Goal: Information Seeking & Learning: Learn about a topic

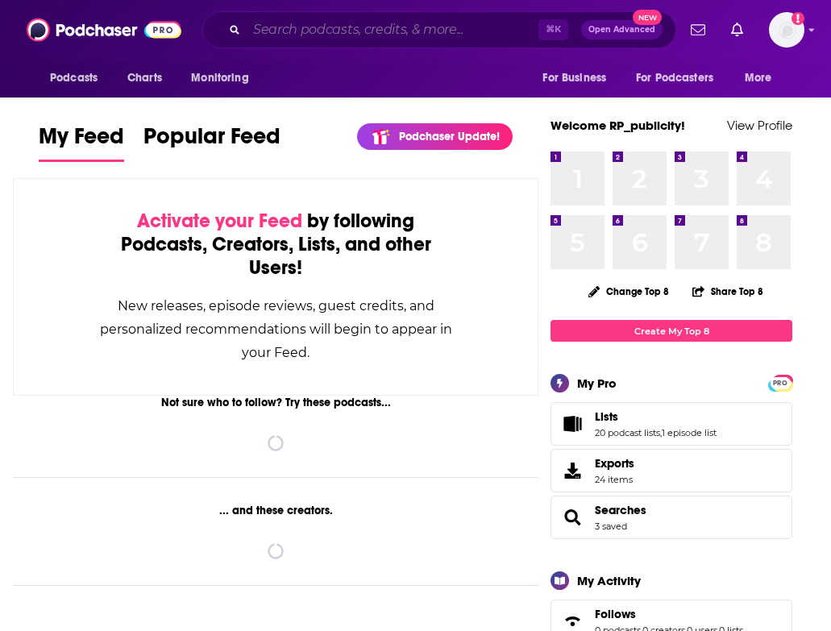
click at [420, 25] on input "Search podcasts, credits, & more..." at bounding box center [393, 30] width 292 height 26
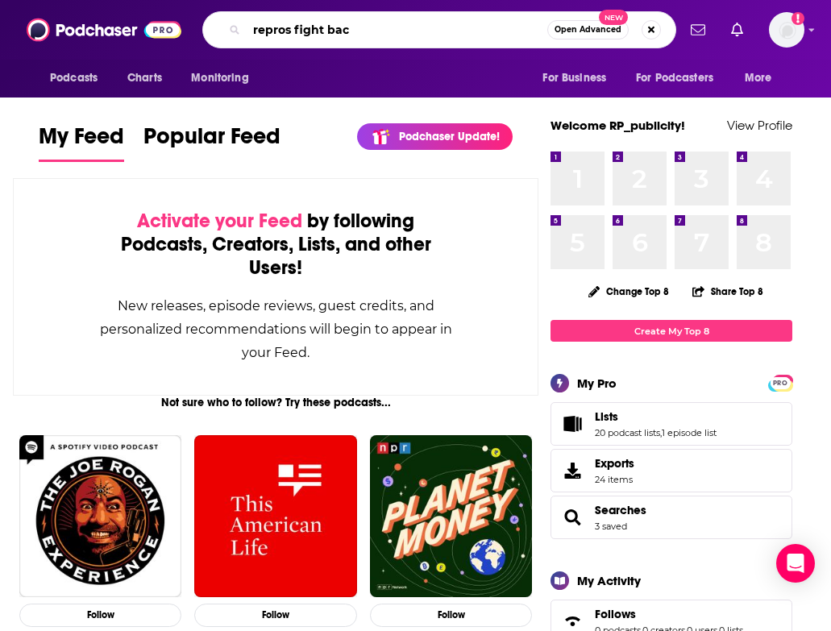
type input "repros fight bac"
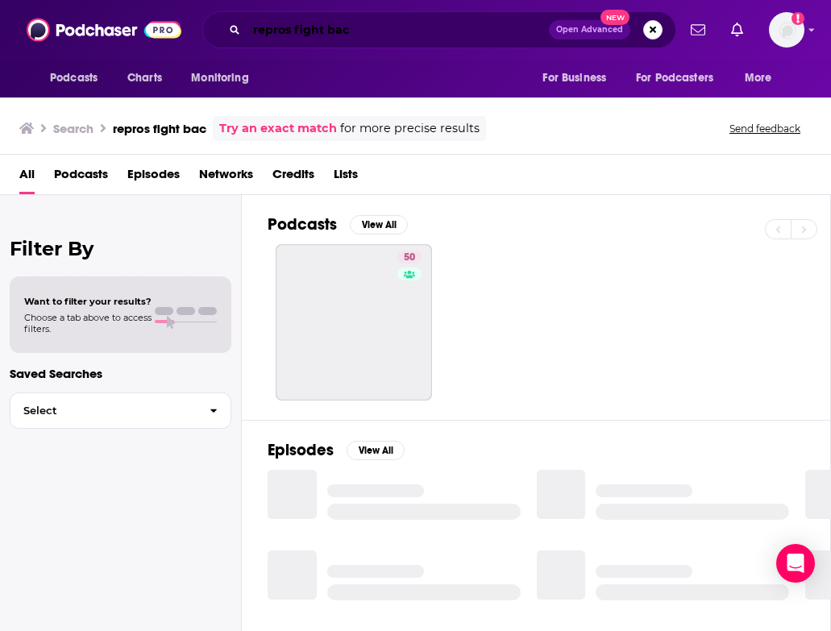
click at [396, 34] on input "repros fight bac" at bounding box center [398, 30] width 302 height 26
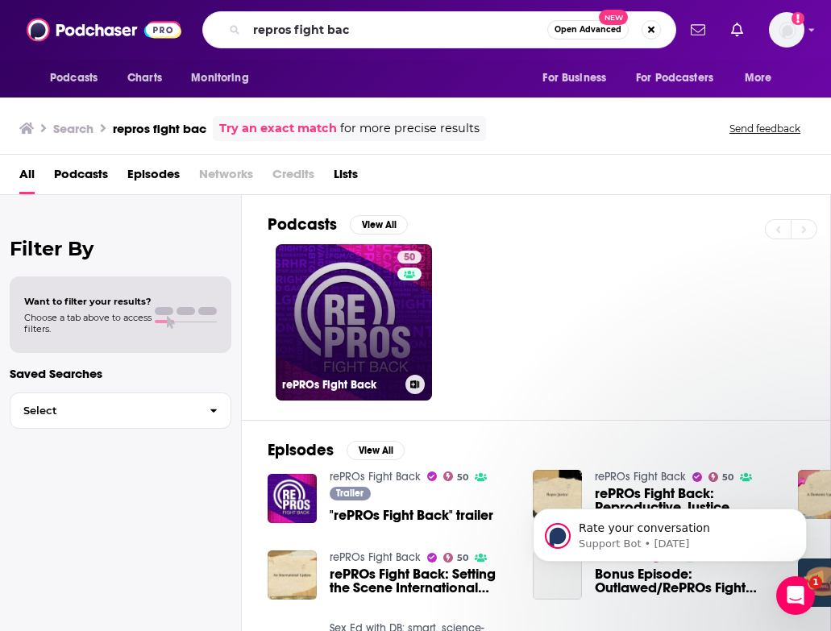
drag, startPoint x: 373, startPoint y: 64, endPoint x: 350, endPoint y: 339, distance: 276.5
click at [350, 339] on link "50 rePROs Fight Back" at bounding box center [354, 322] width 156 height 156
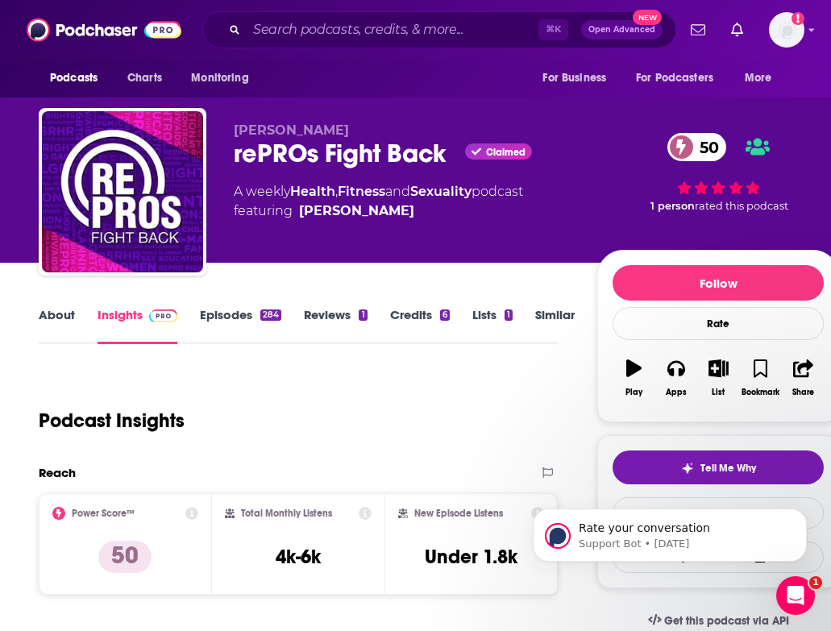
click at [256, 318] on link "Episodes 284" at bounding box center [240, 325] width 81 height 37
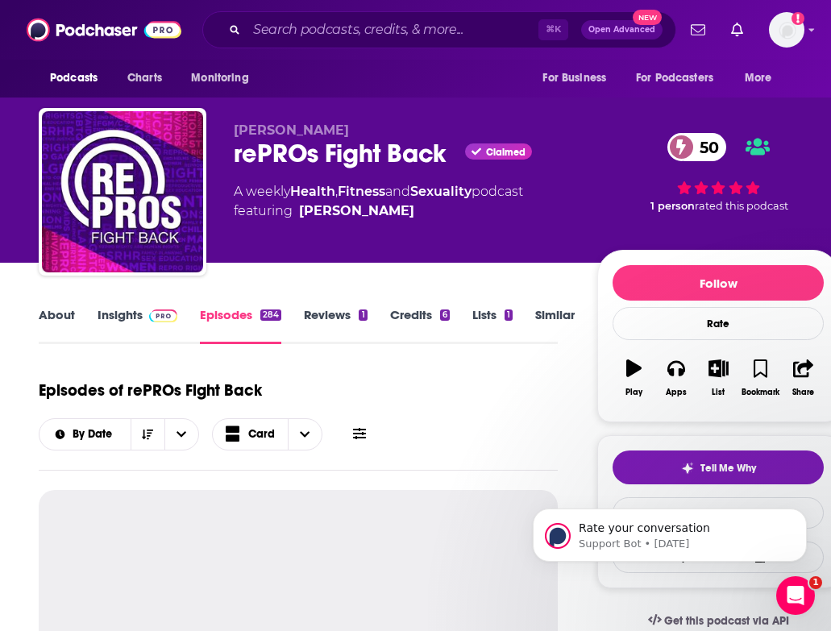
click at [128, 322] on link "Insights" at bounding box center [137, 325] width 80 height 37
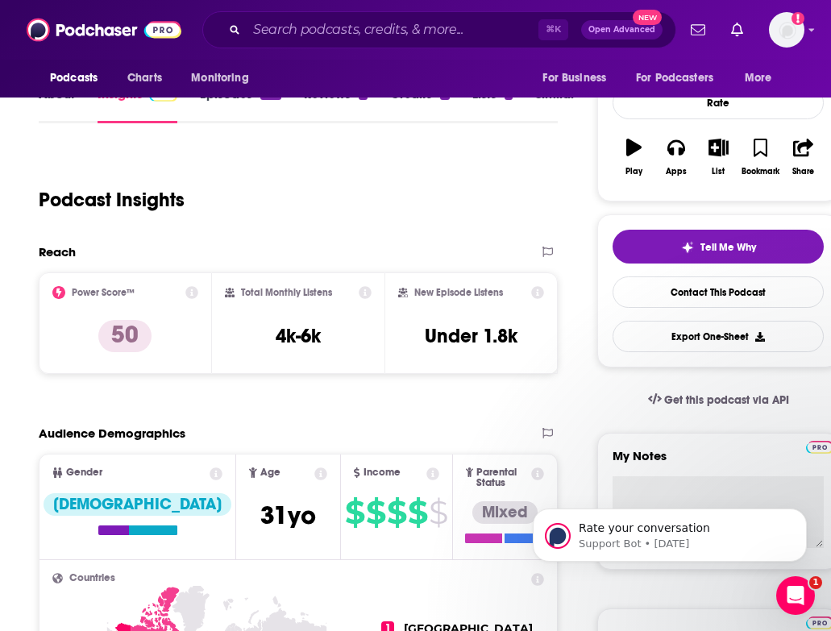
scroll to position [263, 0]
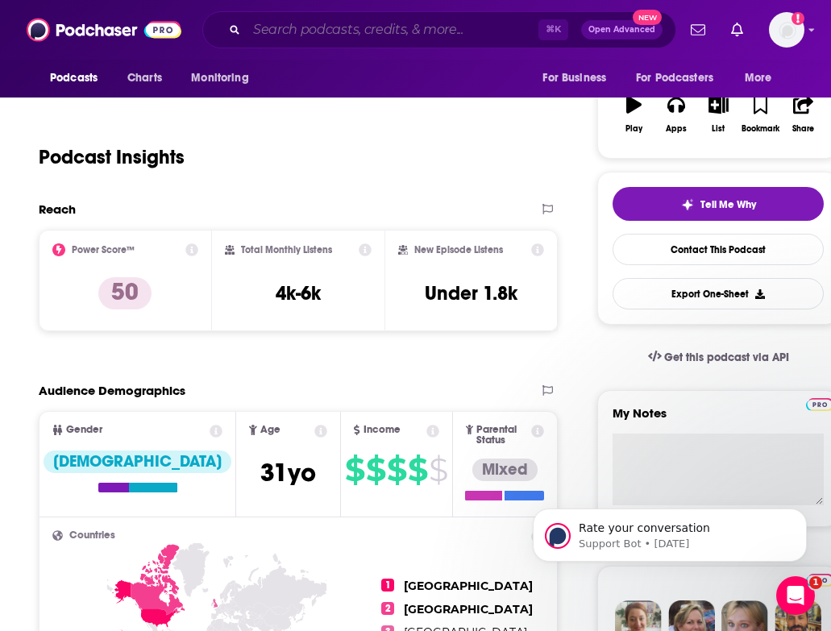
click at [479, 23] on input "Search podcasts, credits, & more..." at bounding box center [393, 30] width 292 height 26
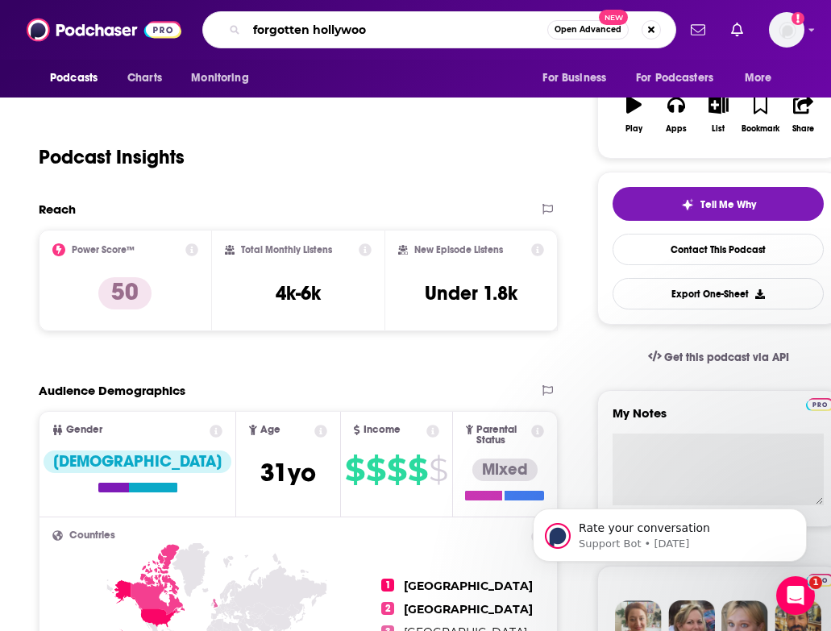
type input "forgotten hollywood"
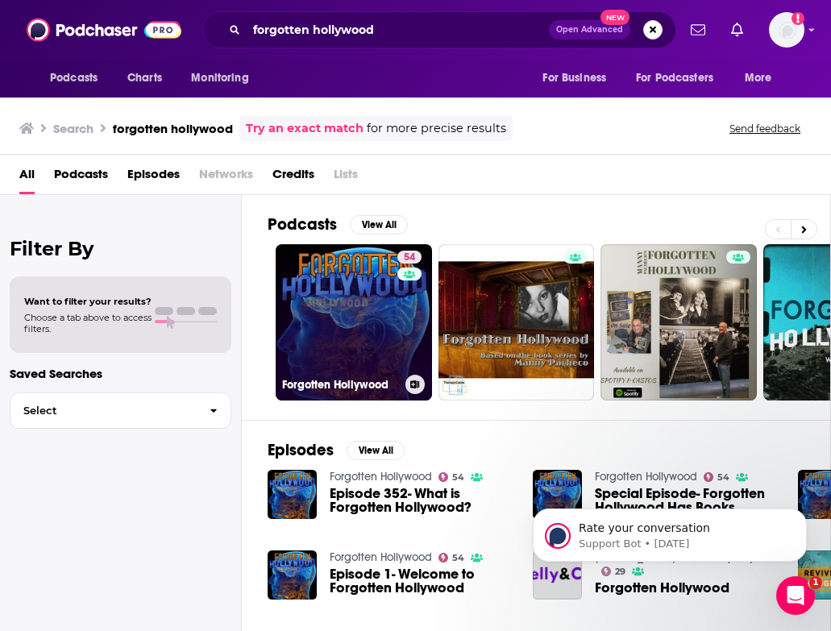
click at [384, 321] on link "54 Forgotten Hollywood" at bounding box center [354, 322] width 156 height 156
